Goal: Connect with others: Share content

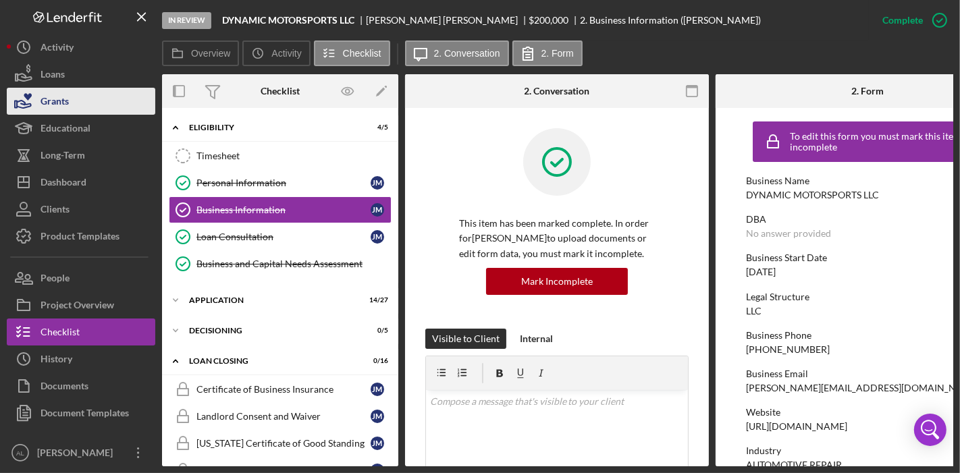
scroll to position [90, 0]
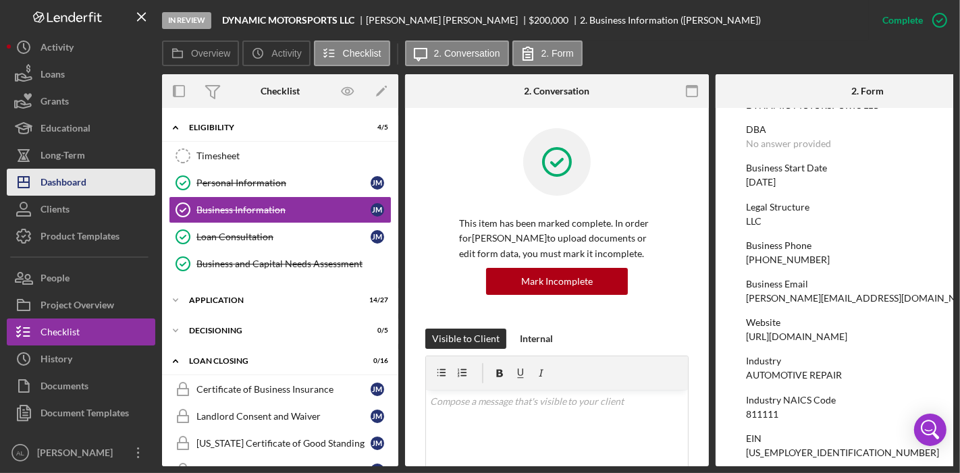
click at [90, 180] on button "Icon/Dashboard Dashboard" at bounding box center [81, 182] width 149 height 27
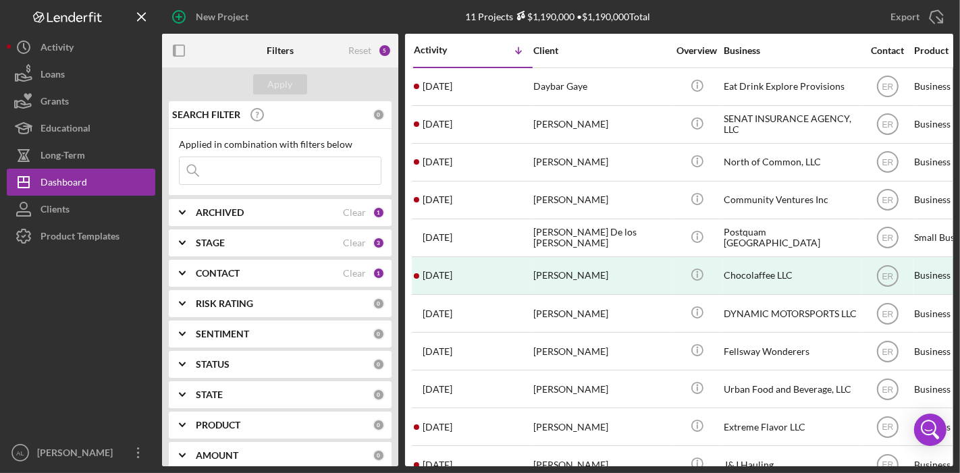
click at [224, 269] on b "CONTACT" at bounding box center [218, 273] width 44 height 11
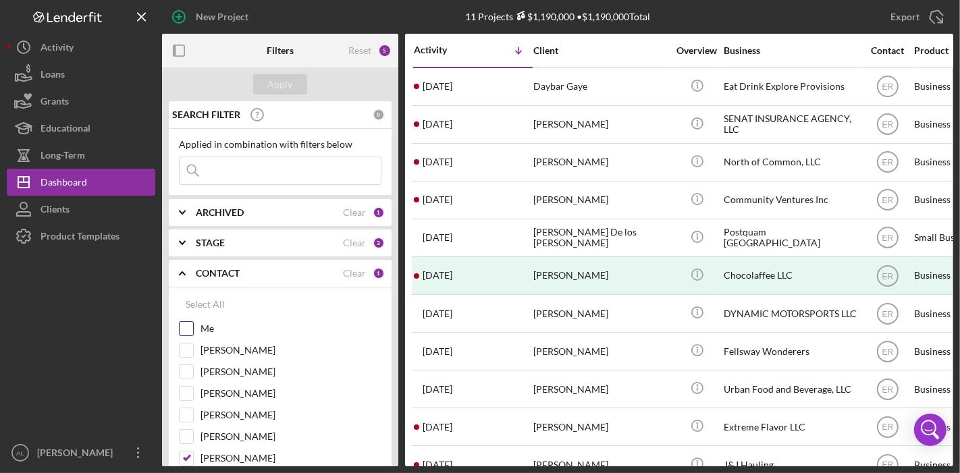
click at [184, 329] on input "Me" at bounding box center [187, 329] width 14 height 14
checkbox input "true"
click at [187, 454] on input "[PERSON_NAME]" at bounding box center [187, 459] width 14 height 14
checkbox input "false"
click at [286, 87] on div "Apply" at bounding box center [280, 84] width 25 height 20
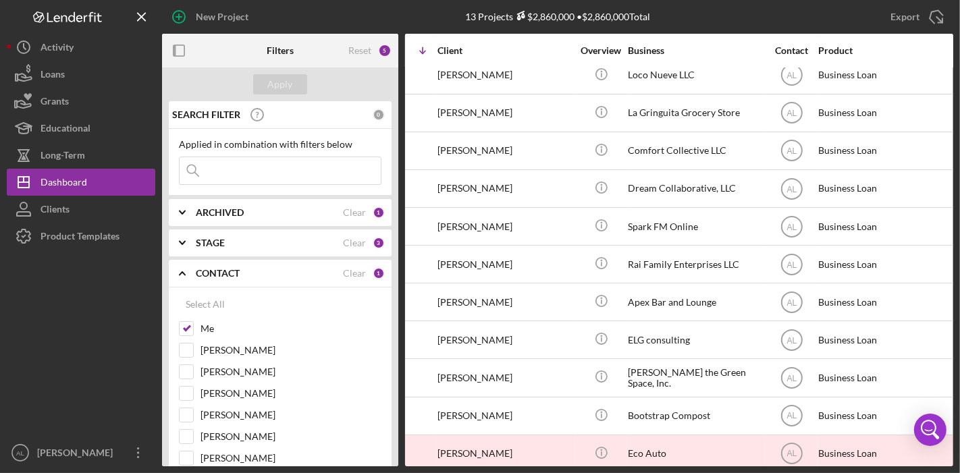
scroll to position [106, 96]
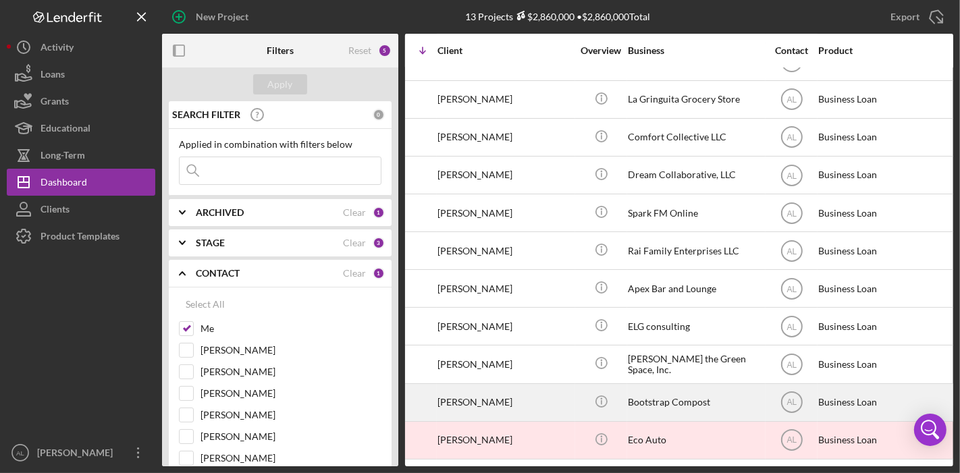
click at [681, 388] on div "Bootstrap Compost" at bounding box center [695, 403] width 135 height 36
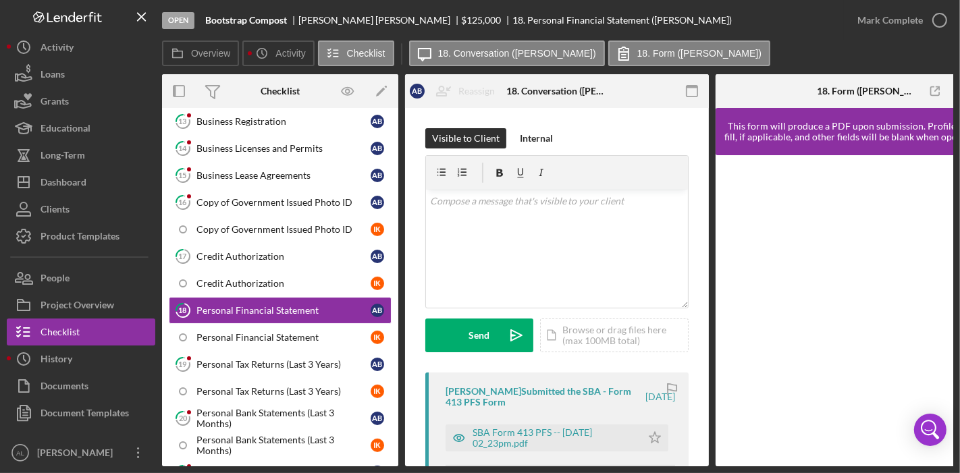
scroll to position [670, 0]
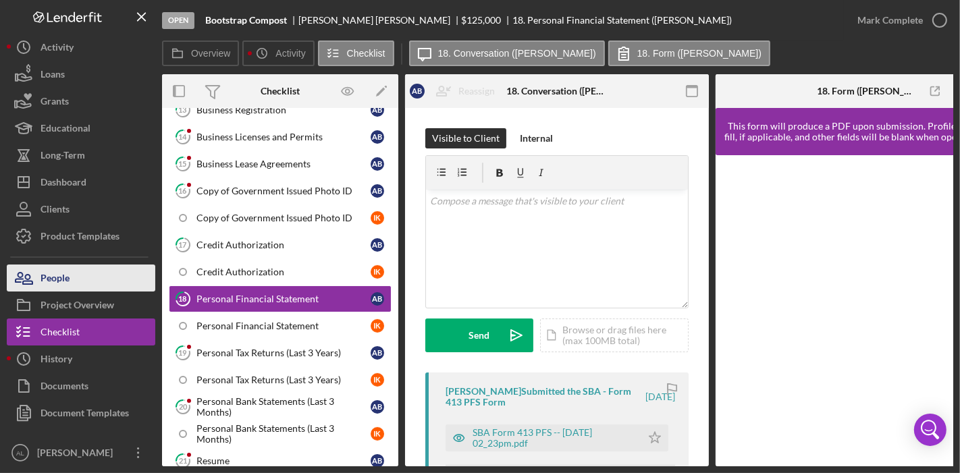
click at [47, 265] on div "People" at bounding box center [55, 280] width 29 height 30
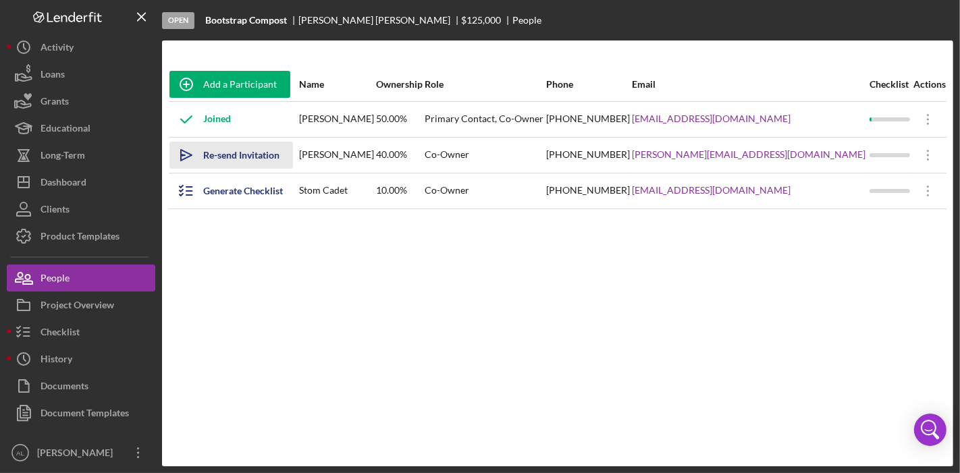
click at [190, 153] on icon "Icon/icon-invite-send" at bounding box center [186, 155] width 34 height 34
click at [927, 158] on icon at bounding box center [928, 155] width 2 height 11
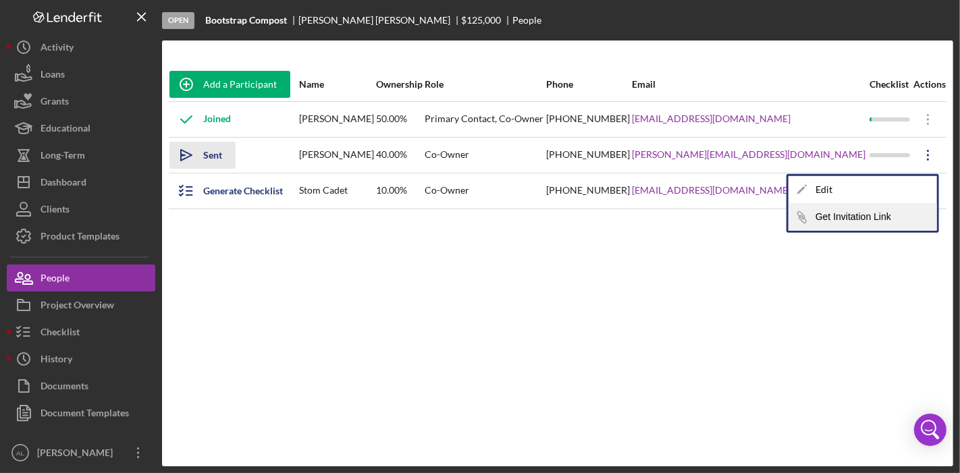
click at [878, 213] on button "Icon/Link Get Invitation Link" at bounding box center [863, 217] width 149 height 27
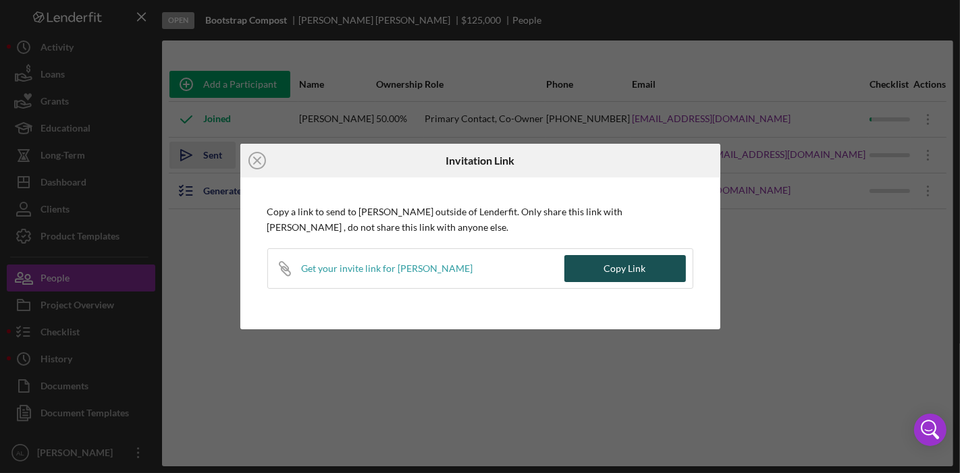
click at [627, 274] on div "Copy Link" at bounding box center [625, 268] width 42 height 27
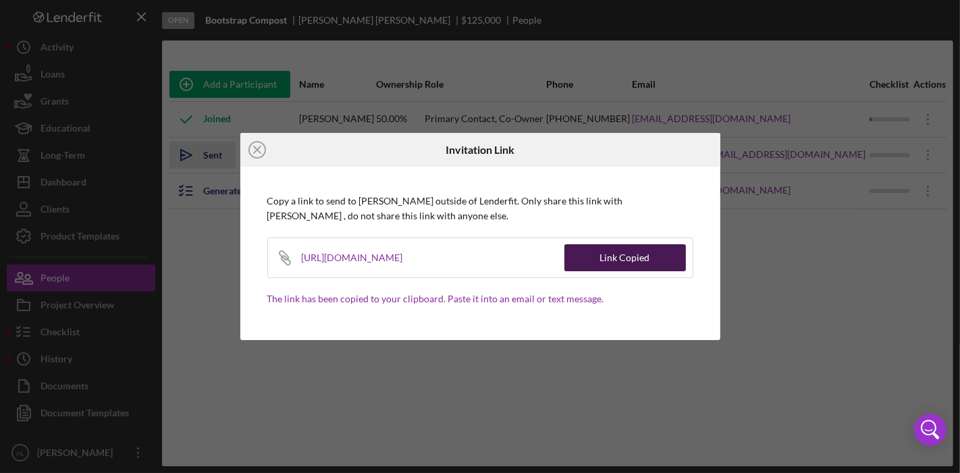
click at [623, 265] on div "Link Copied" at bounding box center [625, 257] width 50 height 27
